Goal: Task Accomplishment & Management: Manage account settings

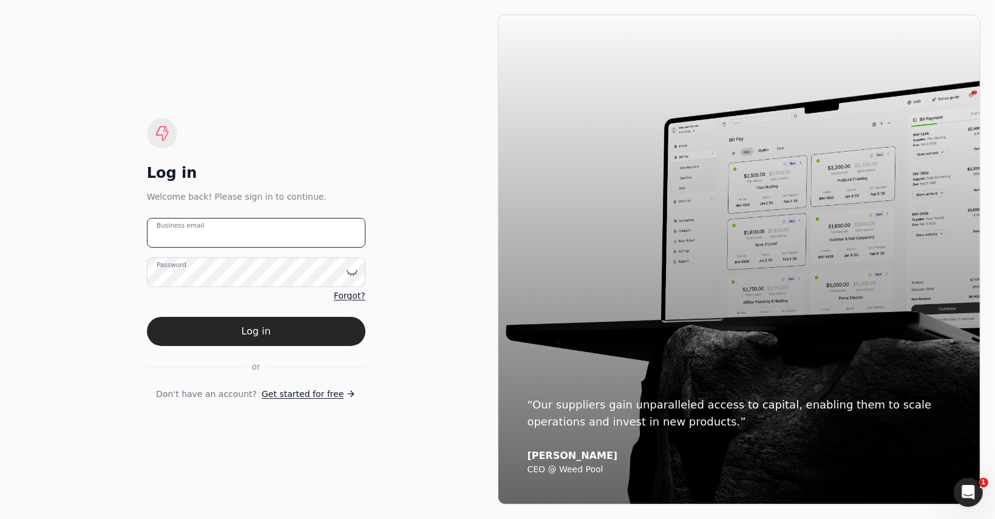
click at [231, 234] on email "Business email" at bounding box center [256, 233] width 218 height 30
type email "laura@westcann.ca"
click at [147, 317] on button "Log in" at bounding box center [256, 331] width 218 height 29
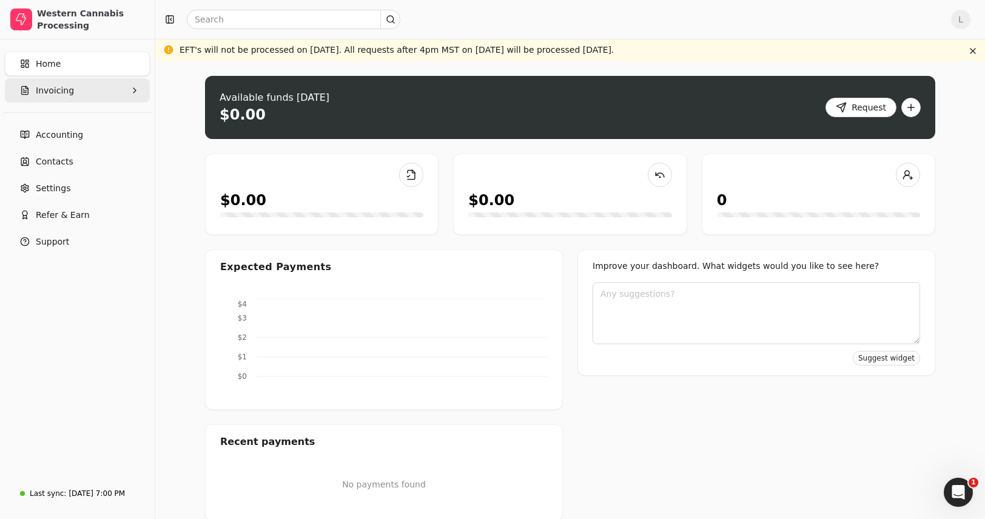
click at [76, 93] on button "Invoicing" at bounding box center [77, 90] width 145 height 24
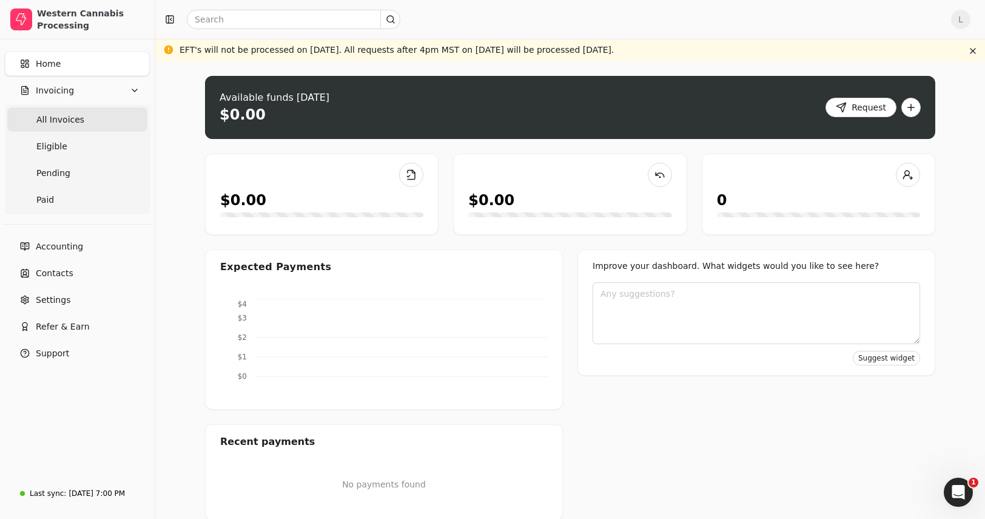
click at [70, 115] on span "All Invoices" at bounding box center [60, 119] width 48 height 13
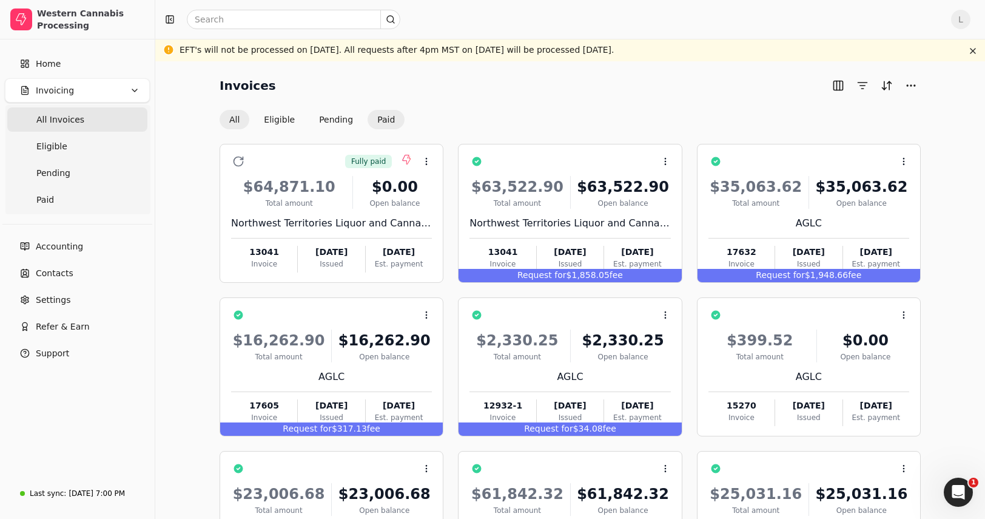
click at [386, 124] on button "Paid" at bounding box center [386, 119] width 37 height 19
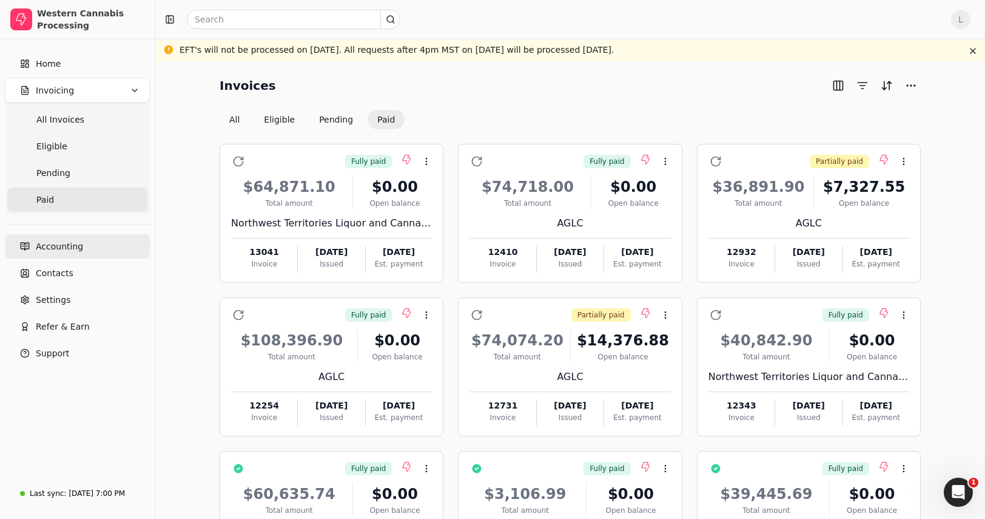
click at [108, 242] on link "Accounting" at bounding box center [77, 246] width 145 height 24
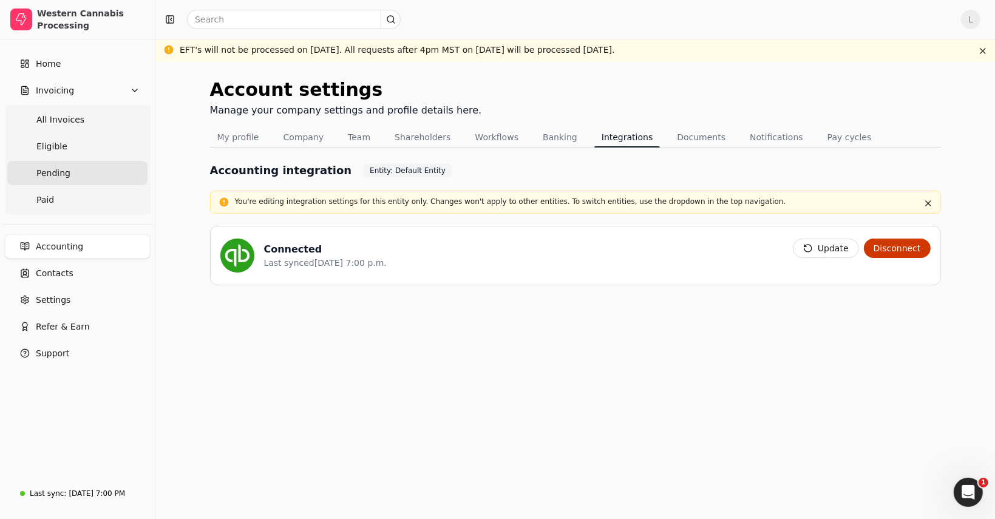
click at [64, 177] on span "Pending" at bounding box center [53, 173] width 34 height 13
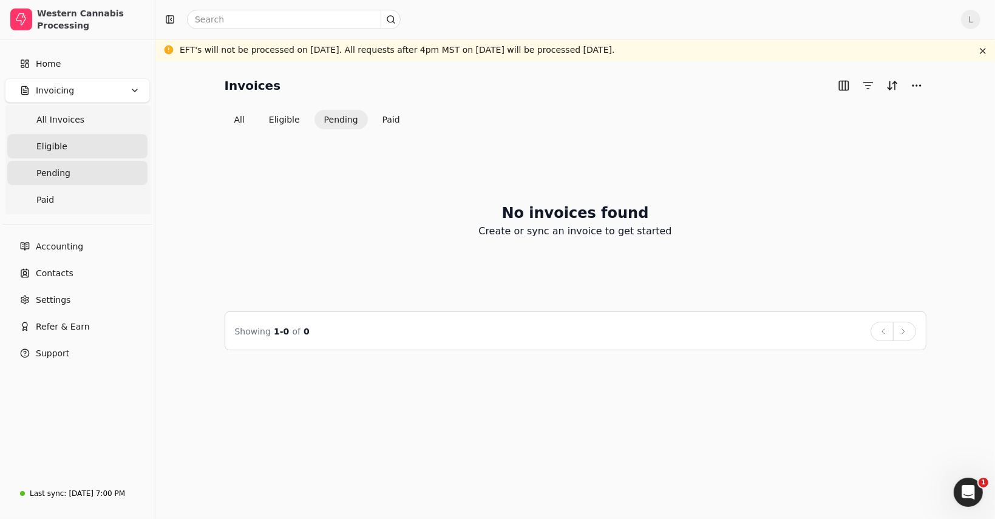
click at [65, 144] on link "Eligible" at bounding box center [77, 146] width 140 height 24
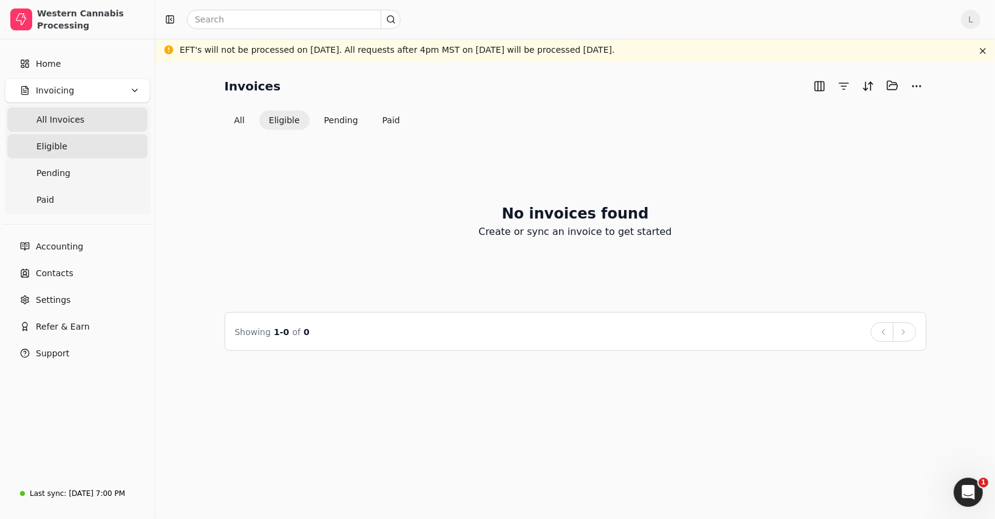
click at [72, 121] on span "All Invoices" at bounding box center [60, 119] width 48 height 13
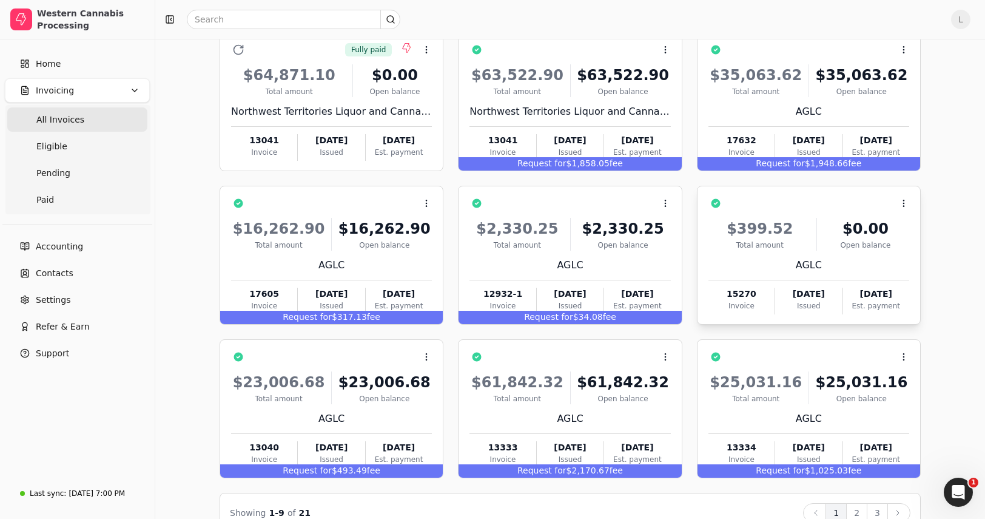
scroll to position [138, 0]
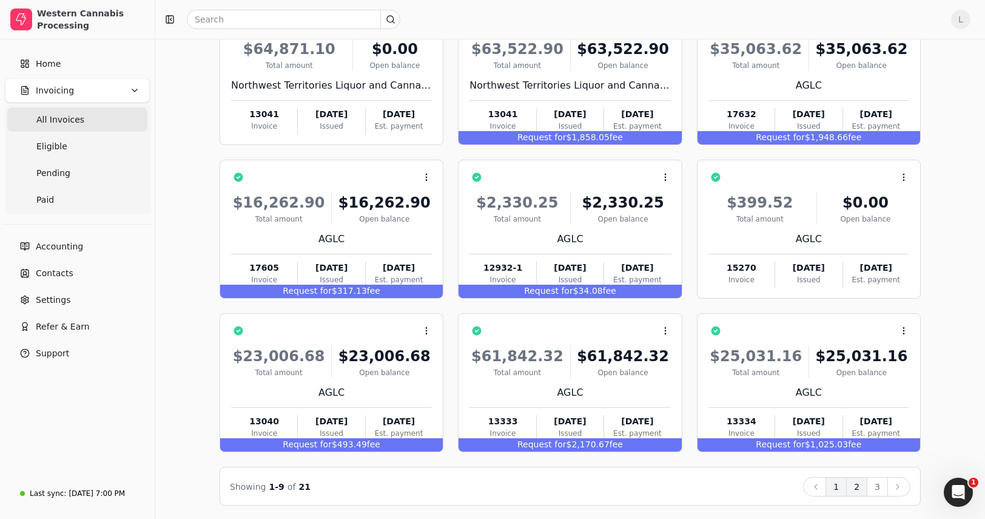
click at [858, 487] on button "2" at bounding box center [857, 486] width 21 height 19
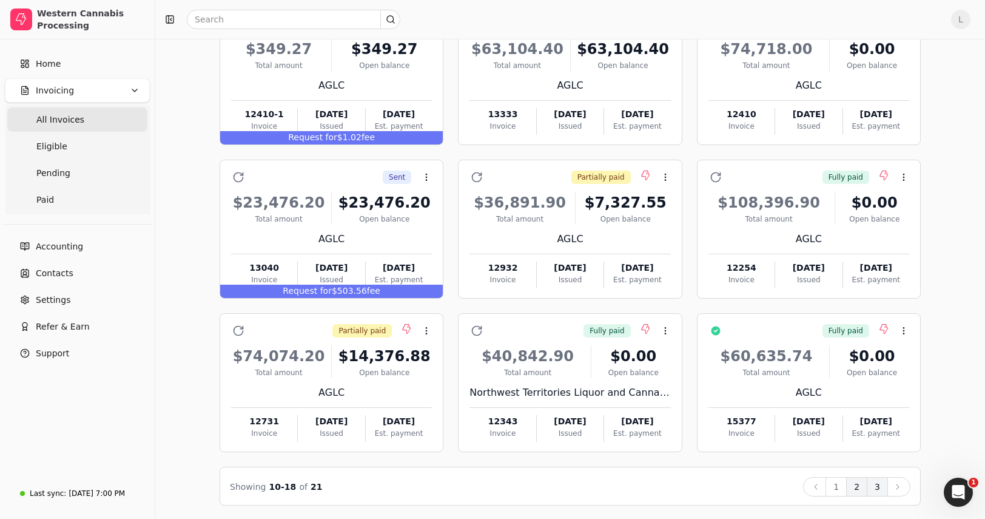
click at [880, 487] on button "3" at bounding box center [877, 486] width 21 height 19
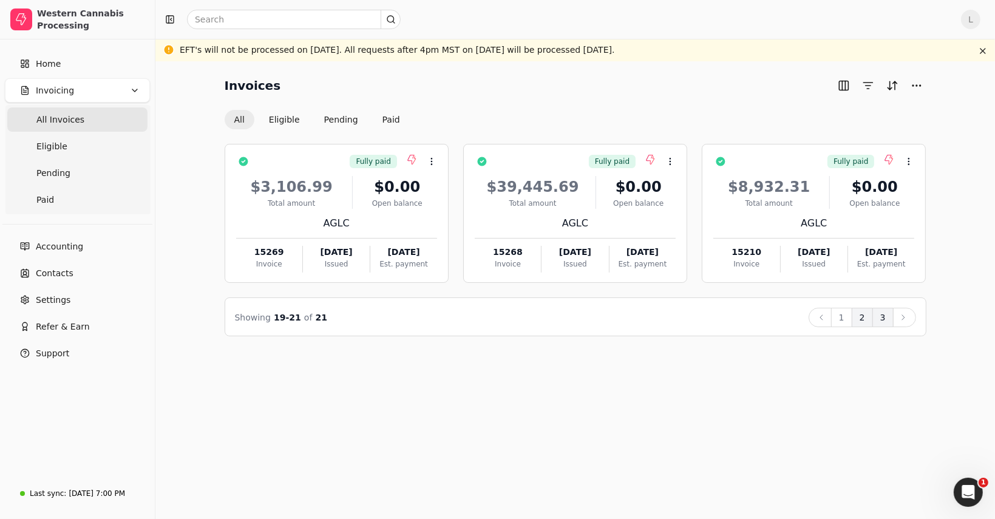
click at [863, 317] on button "2" at bounding box center [861, 317] width 21 height 19
